Goal: Information Seeking & Learning: Learn about a topic

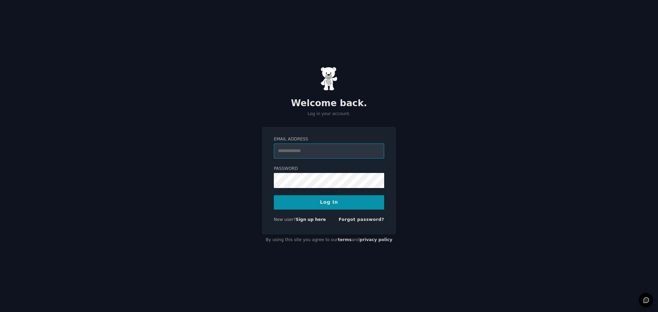
click at [302, 144] on input "Email Address" at bounding box center [329, 151] width 110 height 15
click at [0, 312] on com-1password-button at bounding box center [0, 312] width 0 height 0
type input "**********"
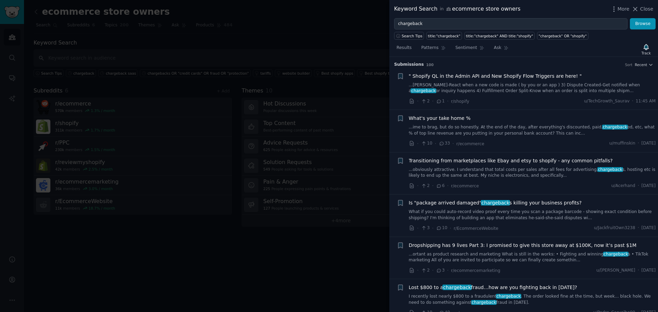
click at [484, 172] on link "...obviously attractive. I understand that total costs per sales after all fees…" at bounding box center [532, 173] width 247 height 12
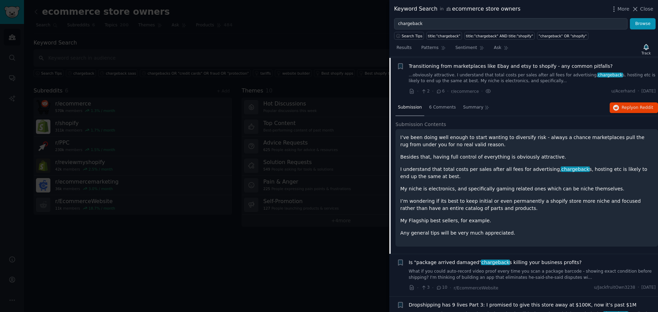
scroll to position [96, 0]
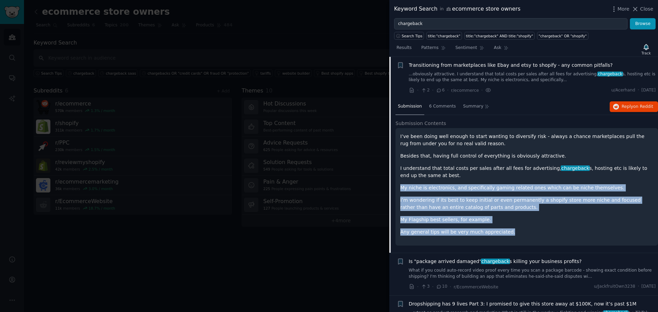
drag, startPoint x: 400, startPoint y: 187, endPoint x: 518, endPoint y: 230, distance: 125.7
click at [518, 230] on div "I’ve been doing well enough to start wanting to diversify risk - always a chanc…" at bounding box center [527, 187] width 263 height 118
click at [518, 230] on p "Any general tips will be very much appreciated." at bounding box center [526, 232] width 253 height 7
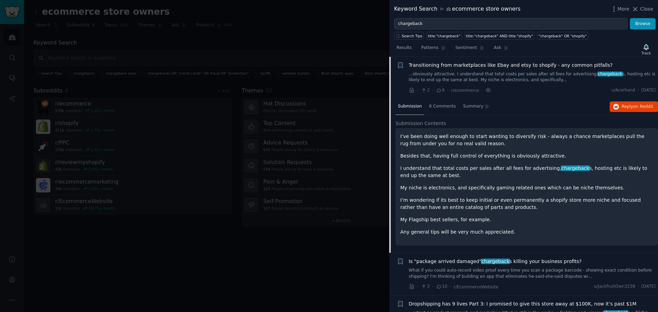
click at [540, 66] on span "Transitioning from marketplaces like Ebay and etsy to shopify - any common pitf…" at bounding box center [511, 65] width 204 height 7
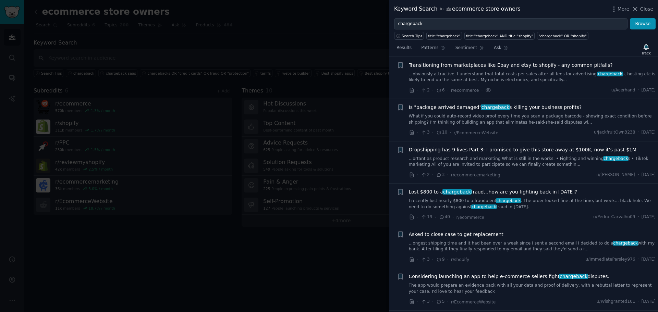
click at [540, 66] on span "Transitioning from marketplaces like Ebay and etsy to shopify - any common pitf…" at bounding box center [511, 65] width 204 height 7
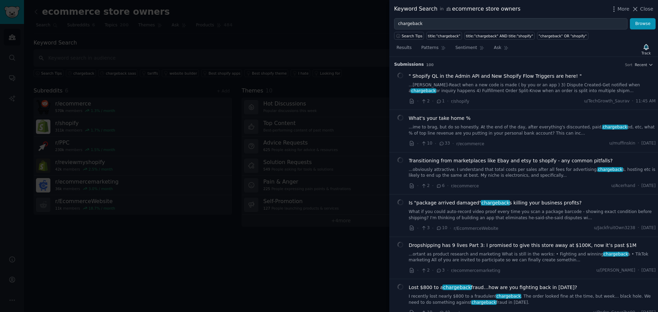
click at [524, 163] on span "Transitioning from marketplaces like Ebay and etsy to shopify - any common pitf…" at bounding box center [511, 160] width 204 height 7
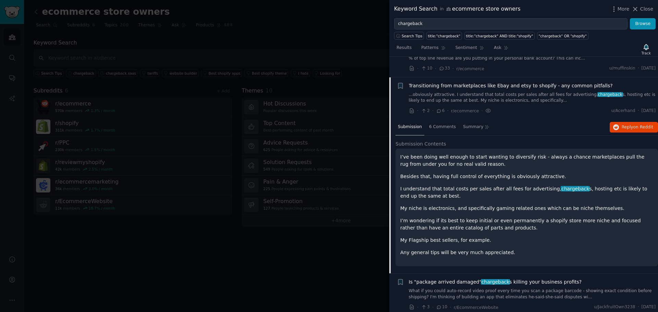
scroll to position [96, 0]
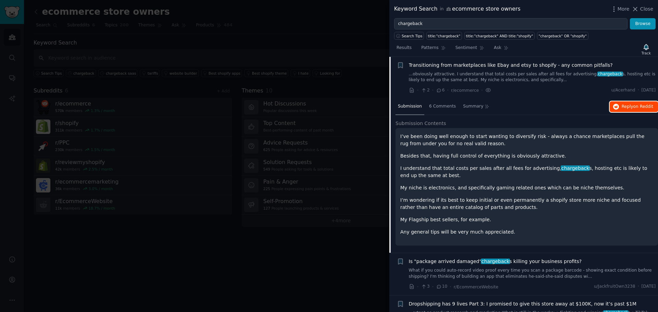
click at [634, 106] on span "on Reddit" at bounding box center [644, 106] width 20 height 5
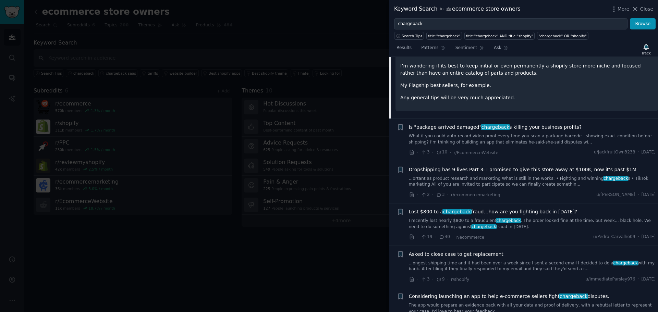
scroll to position [233, 0]
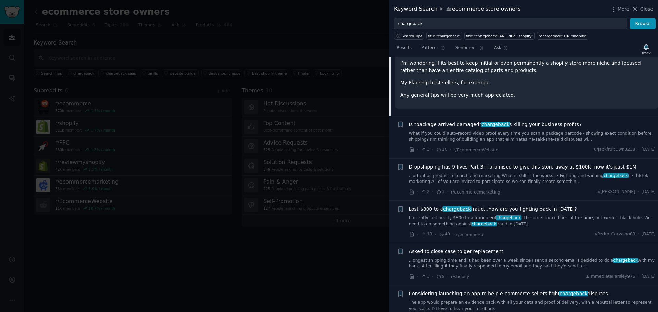
click at [456, 137] on link "What if you could auto-record video proof every time you scan a package barcode…" at bounding box center [532, 137] width 247 height 12
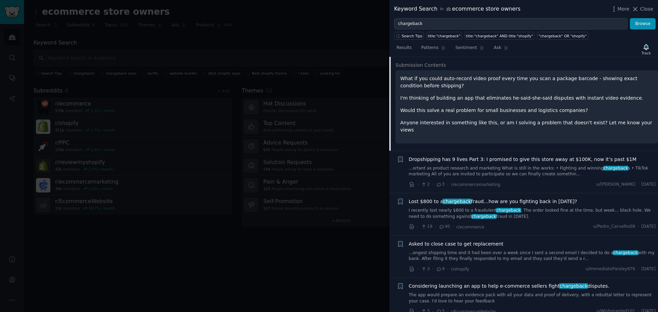
scroll to position [206, 0]
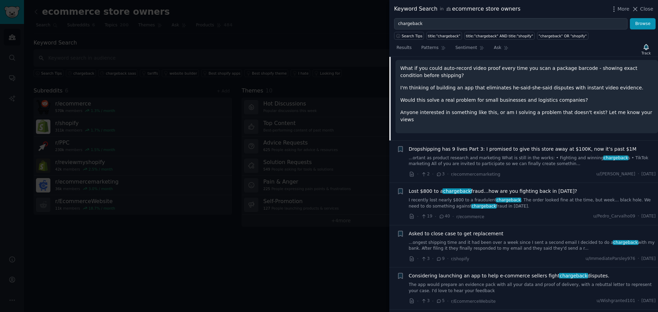
click at [420, 197] on link "I recently lost nearly $800 to a fraudulent chargeback . The order looked fine …" at bounding box center [532, 203] width 247 height 12
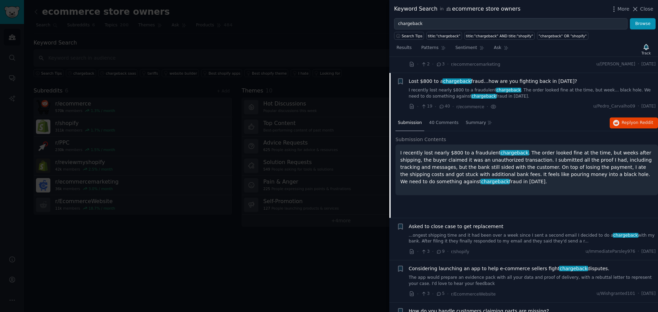
scroll to position [223, 0]
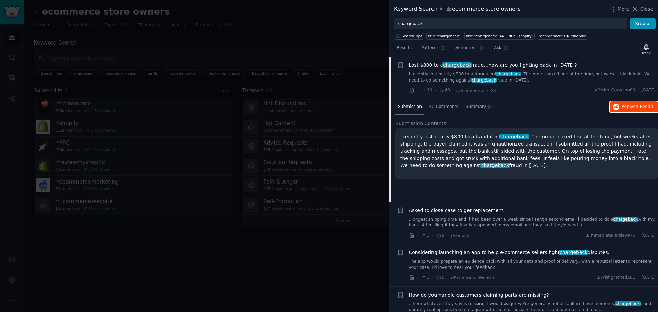
click at [619, 108] on button "Reply on Reddit" at bounding box center [634, 106] width 48 height 11
